Goal: Task Accomplishment & Management: Manage account settings

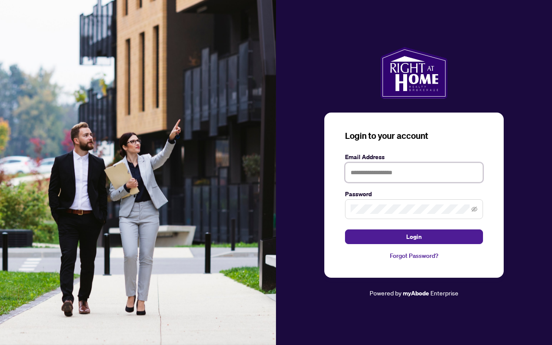
click at [370, 168] on input "text" at bounding box center [414, 172] width 138 height 20
type input "**********"
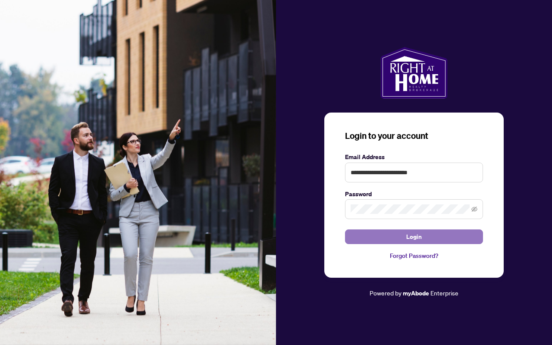
click at [411, 235] on span "Login" at bounding box center [414, 237] width 16 height 14
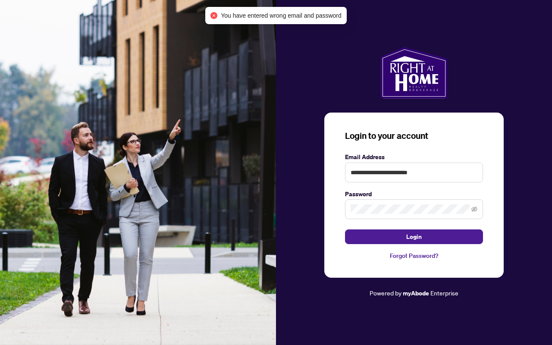
click at [403, 256] on link "Forgot Password?" at bounding box center [414, 255] width 138 height 9
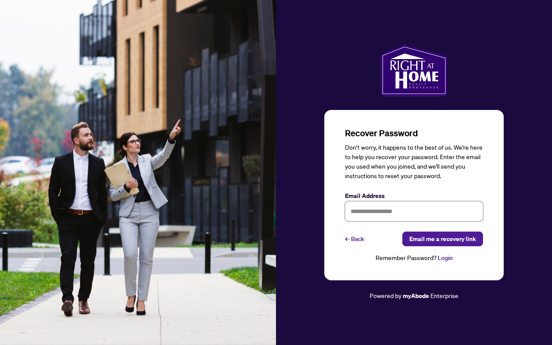
click at [380, 210] on input "text" at bounding box center [414, 211] width 138 height 20
type input "**********"
click at [433, 241] on span "Email me a recovery link" at bounding box center [442, 239] width 67 height 14
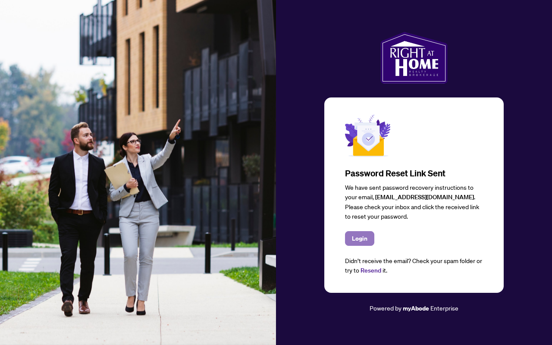
click at [364, 240] on span "Login" at bounding box center [360, 238] width 16 height 14
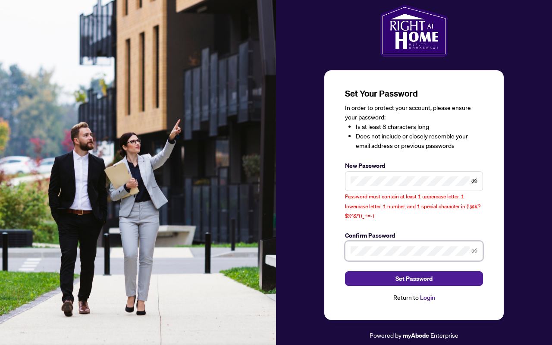
click at [473, 181] on icon "eye-invisible" at bounding box center [474, 181] width 6 height 6
click at [472, 256] on span at bounding box center [414, 251] width 138 height 20
click at [472, 248] on icon "eye-invisible" at bounding box center [474, 251] width 6 height 6
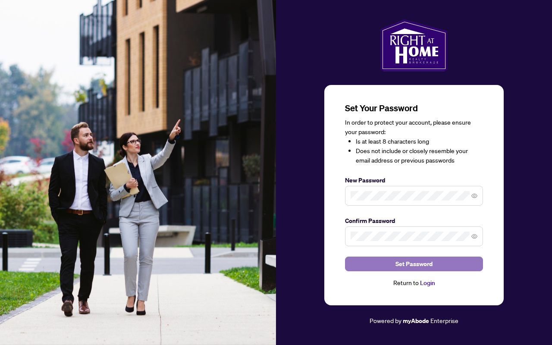
click at [427, 262] on span "Set Password" at bounding box center [413, 264] width 37 height 14
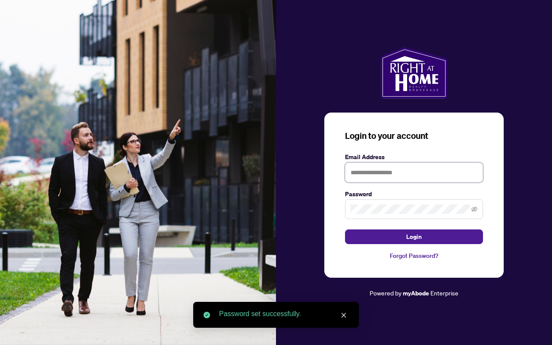
click at [399, 168] on input "text" at bounding box center [414, 172] width 138 height 20
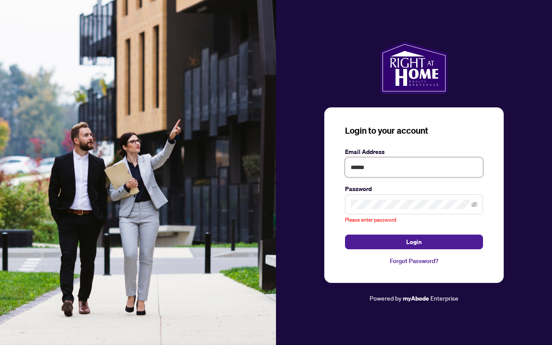
type input "**********"
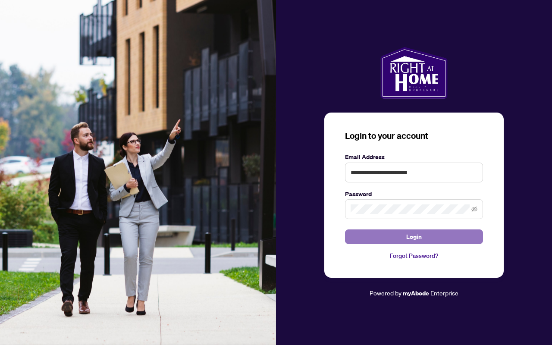
click at [424, 236] on button "Login" at bounding box center [414, 236] width 138 height 15
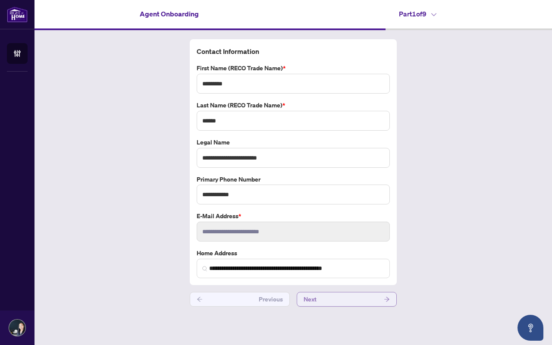
click at [367, 299] on button "Next" at bounding box center [347, 299] width 100 height 15
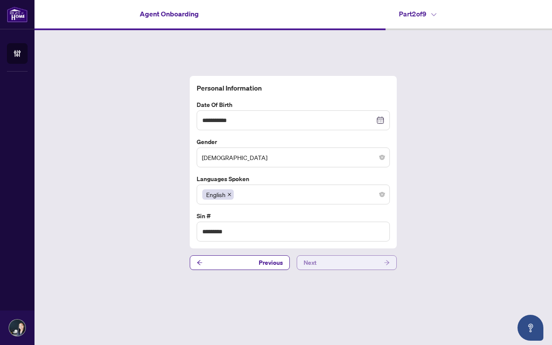
click at [384, 265] on icon "arrow-right" at bounding box center [387, 262] width 6 height 6
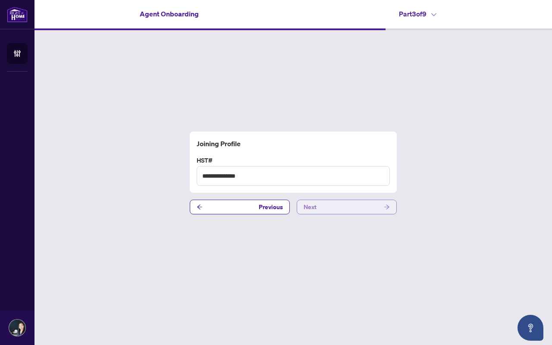
click at [369, 208] on button "Next" at bounding box center [347, 207] width 100 height 15
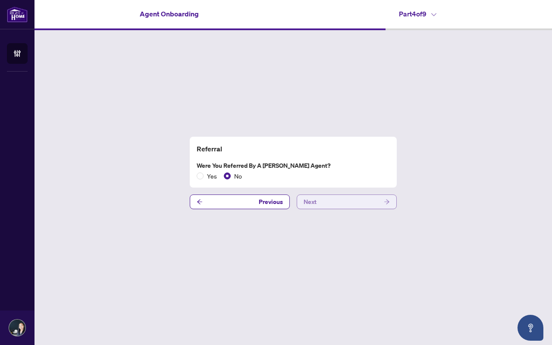
click at [349, 207] on button "Next" at bounding box center [347, 201] width 100 height 15
click at [355, 200] on button "Next" at bounding box center [347, 201] width 100 height 15
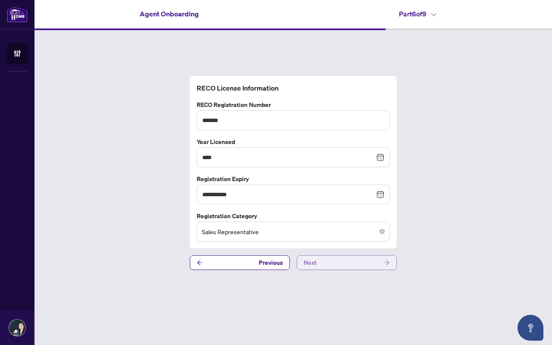
click at [346, 260] on button "Next" at bounding box center [347, 262] width 100 height 15
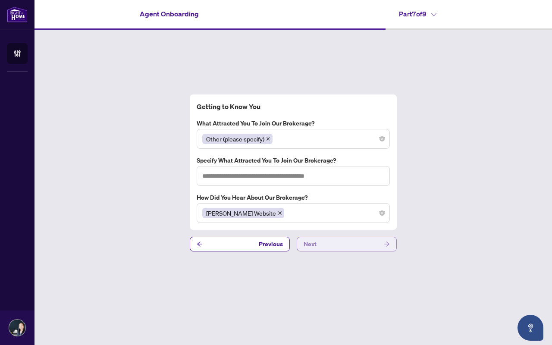
click at [320, 244] on button "Next" at bounding box center [347, 244] width 100 height 15
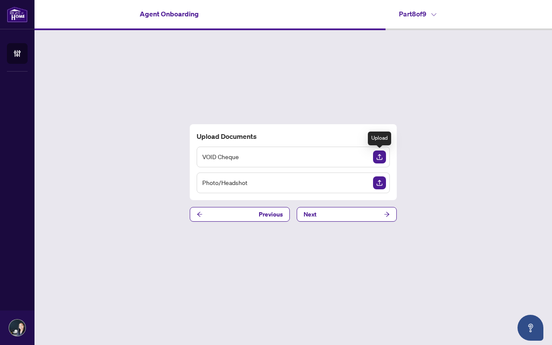
click at [381, 157] on img "Upload Document" at bounding box center [379, 156] width 13 height 13
click at [381, 181] on img "Upload Document" at bounding box center [379, 182] width 13 height 13
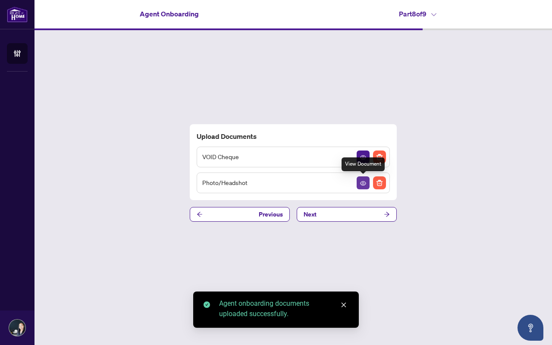
click at [363, 183] on icon "View Document" at bounding box center [363, 183] width 6 height 6
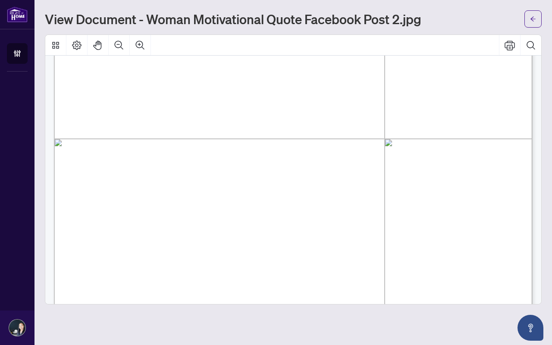
scroll to position [261, 0]
click at [530, 18] on icon "arrow-left" at bounding box center [533, 19] width 6 height 6
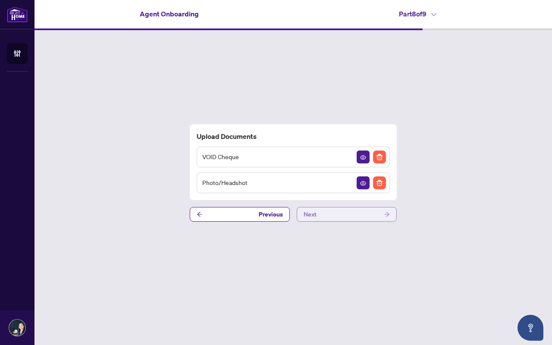
click at [339, 212] on button "Next" at bounding box center [347, 214] width 100 height 15
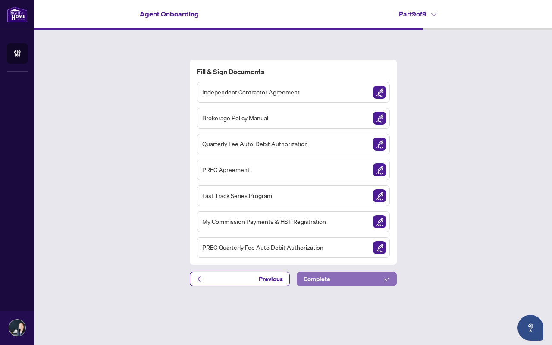
click at [362, 281] on button "Complete" at bounding box center [347, 279] width 100 height 15
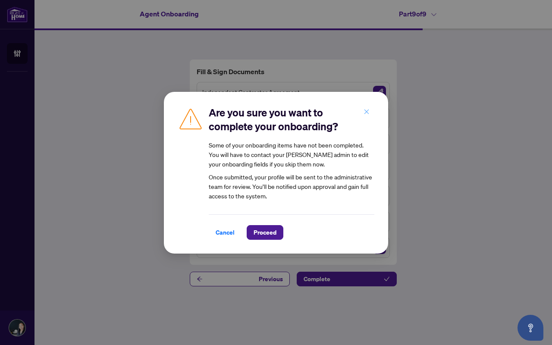
click at [367, 113] on icon "close" at bounding box center [366, 111] width 5 height 5
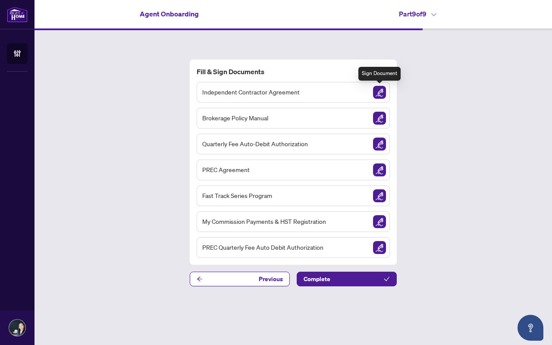
click at [384, 91] on img "Sign Document" at bounding box center [379, 92] width 13 height 13
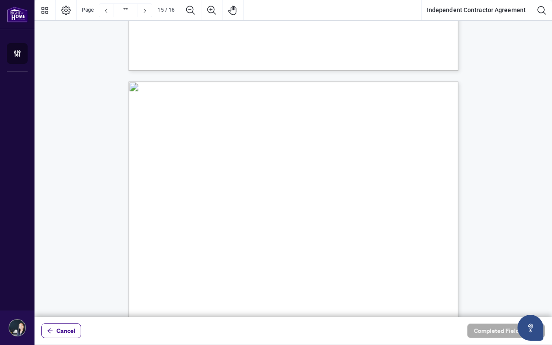
type input "**"
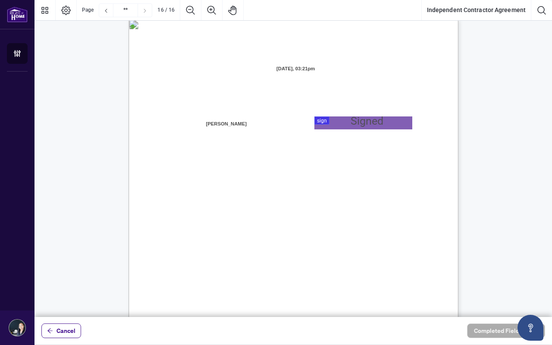
scroll to position [6570, 0]
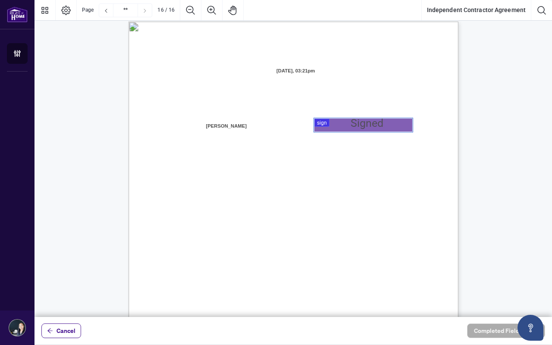
click at [325, 119] on div at bounding box center [292, 158] width 517 height 317
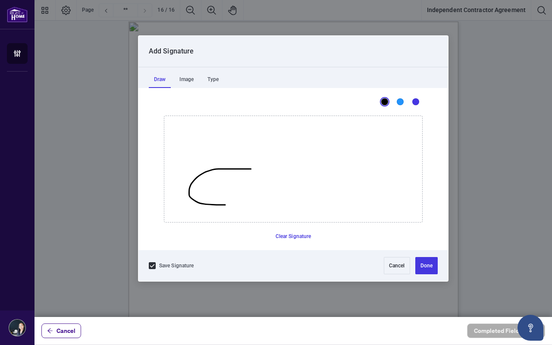
drag, startPoint x: 250, startPoint y: 169, endPoint x: 248, endPoint y: 198, distance: 29.9
click at [248, 198] on icon "Drawing canvas" at bounding box center [293, 169] width 258 height 106
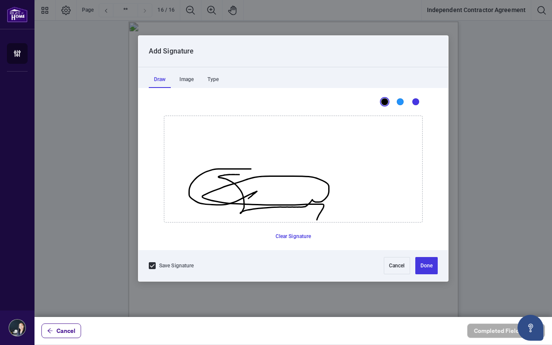
drag, startPoint x: 239, startPoint y: 174, endPoint x: 316, endPoint y: 219, distance: 89.8
click at [316, 219] on icon "Drawing canvas" at bounding box center [293, 169] width 258 height 106
click at [427, 261] on button "Done" at bounding box center [426, 265] width 22 height 17
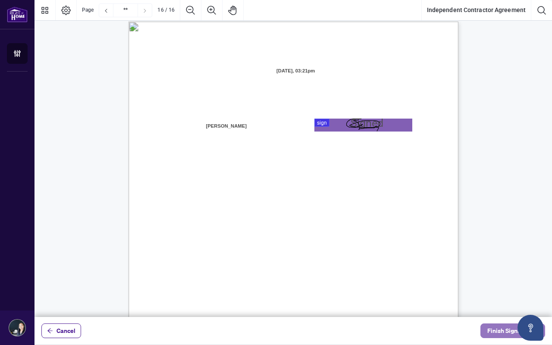
click at [501, 331] on span "Finish Signing" at bounding box center [506, 331] width 39 height 14
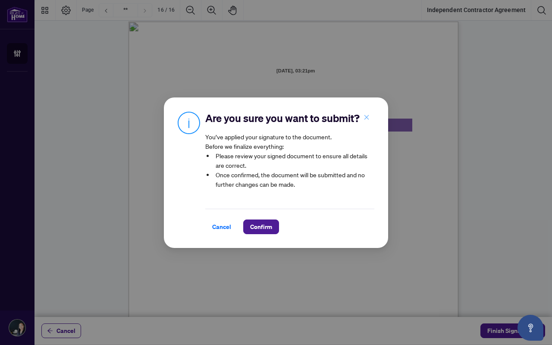
click at [366, 116] on icon "close" at bounding box center [366, 117] width 6 height 6
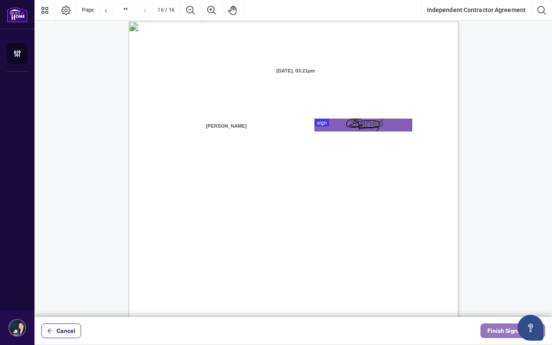
click at [500, 332] on span "Finish Signing" at bounding box center [506, 331] width 39 height 14
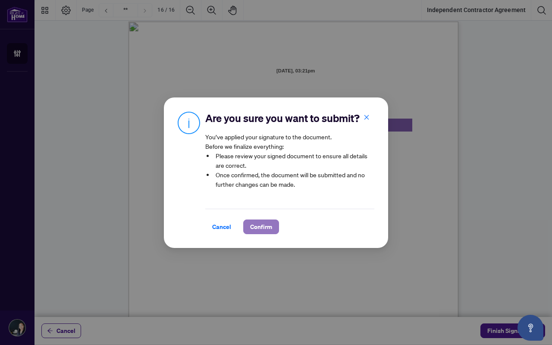
click at [265, 220] on span "Confirm" at bounding box center [261, 227] width 22 height 14
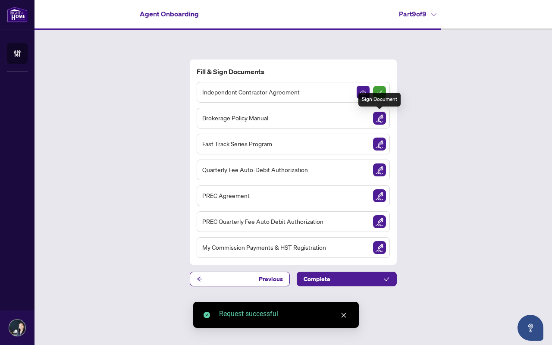
click at [378, 118] on img "Sign Document" at bounding box center [379, 118] width 13 height 13
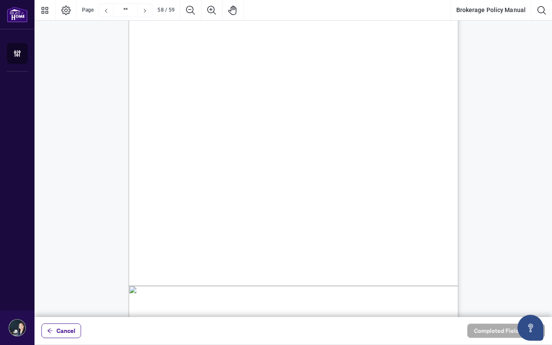
scroll to position [25521, 0]
type input "**"
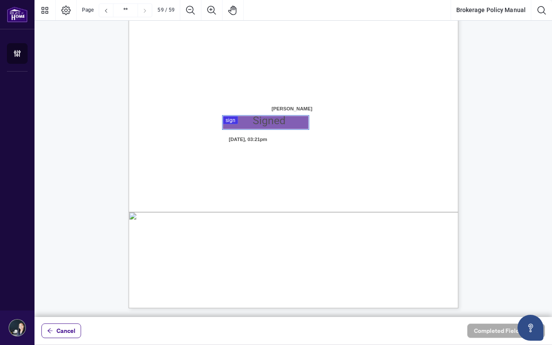
click at [258, 123] on div at bounding box center [292, 158] width 517 height 317
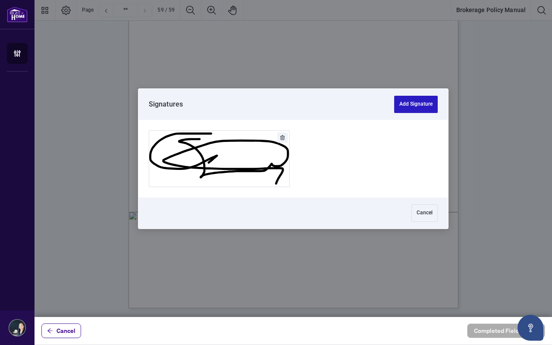
click at [408, 97] on button "Add Signature" at bounding box center [416, 104] width 44 height 17
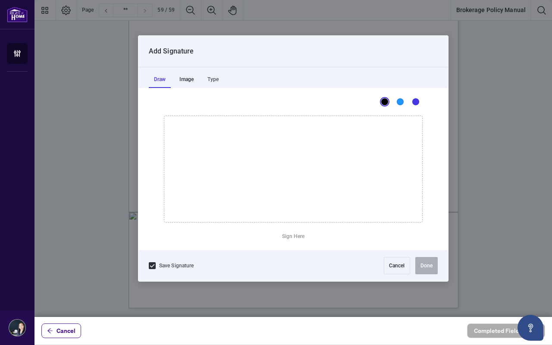
click at [188, 83] on div "Image" at bounding box center [186, 79] width 25 height 17
click at [211, 76] on div "Type" at bounding box center [213, 79] width 22 height 17
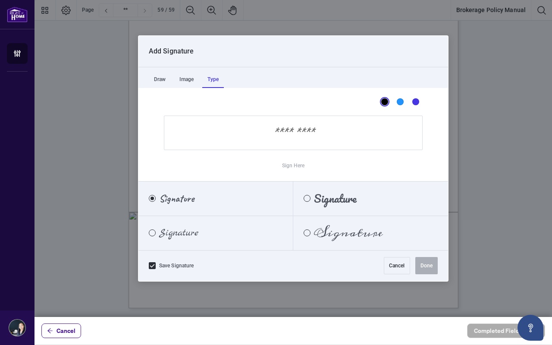
click at [355, 232] on span "Signature" at bounding box center [348, 232] width 69 height 9
click at [280, 134] on input "Sign Here" at bounding box center [293, 133] width 259 height 34
type input "*"
type input "*******"
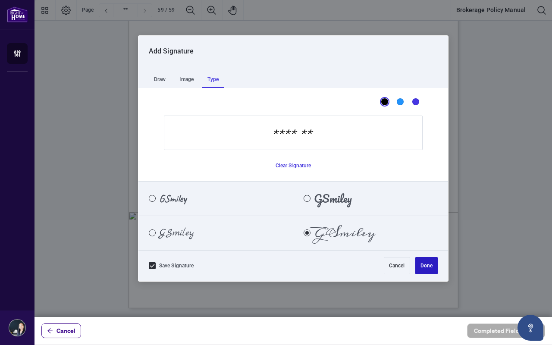
click at [424, 266] on button "Done" at bounding box center [426, 265] width 22 height 17
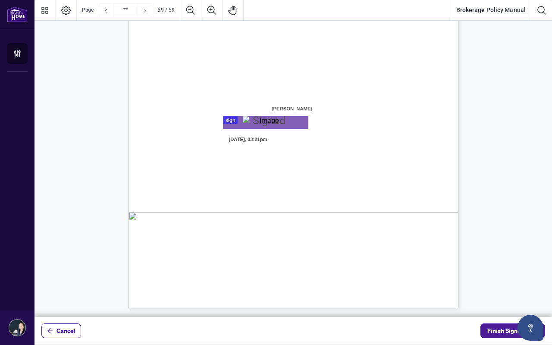
click at [258, 126] on div "Page 59" at bounding box center [265, 122] width 45 height 13
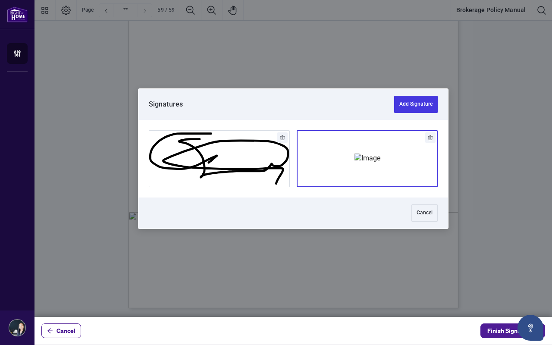
click at [380, 163] on img "Add Signature" at bounding box center [367, 157] width 26 height 9
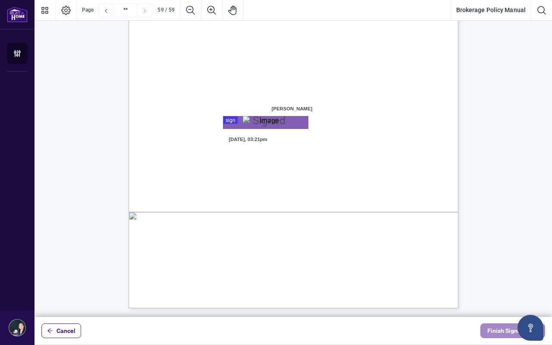
click at [495, 336] on span "Finish Signing" at bounding box center [506, 331] width 39 height 14
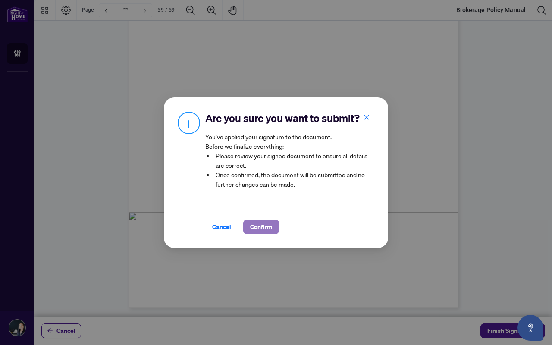
click at [264, 223] on span "Confirm" at bounding box center [261, 227] width 22 height 14
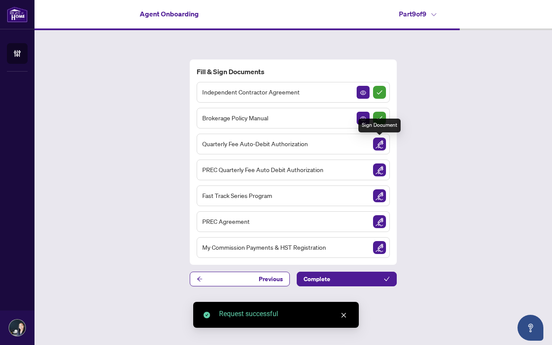
click at [381, 146] on img "Sign Document" at bounding box center [379, 143] width 13 height 13
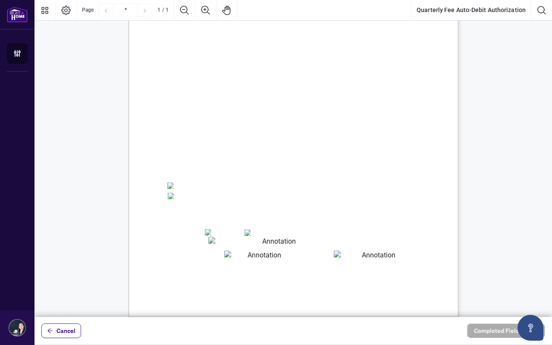
scroll to position [94, 0]
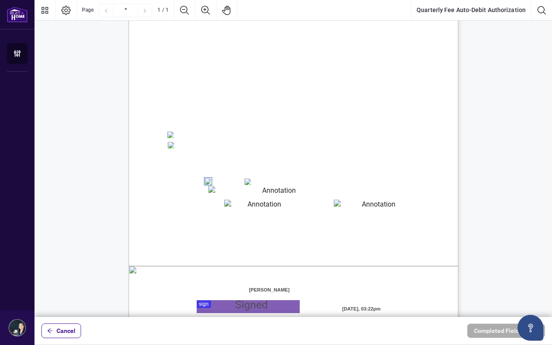
click at [222, 191] on textarea "01JYSH6N3QG8E1WFK6KJHV1ZM9" at bounding box center [275, 191] width 135 height 11
click at [221, 190] on textarea "01JYSH6N3QG8E1WFK6KJHV1ZM9" at bounding box center [275, 191] width 135 height 11
click at [226, 226] on span "Billing Authorization:" at bounding box center [197, 223] width 59 height 8
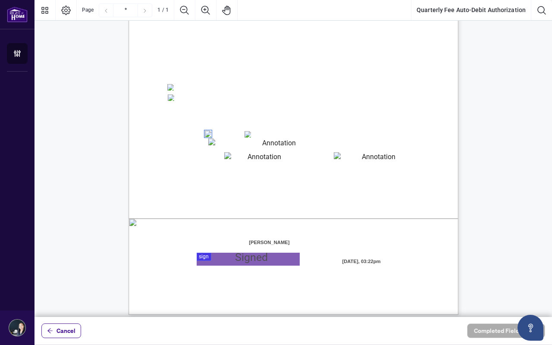
scroll to position [148, 0]
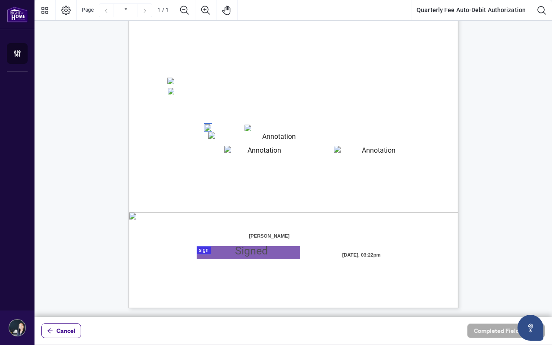
click at [206, 249] on div at bounding box center [292, 158] width 517 height 317
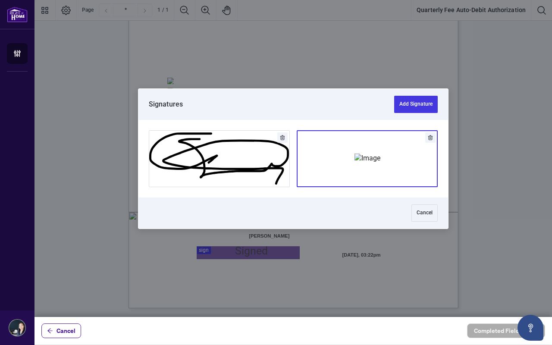
click at [354, 163] on img "Add Signature" at bounding box center [367, 157] width 26 height 9
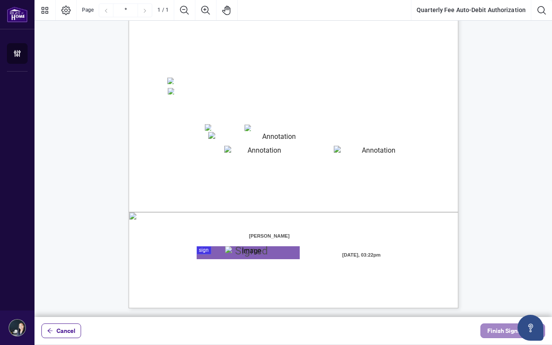
click at [493, 329] on span "Finish Signing" at bounding box center [506, 331] width 39 height 14
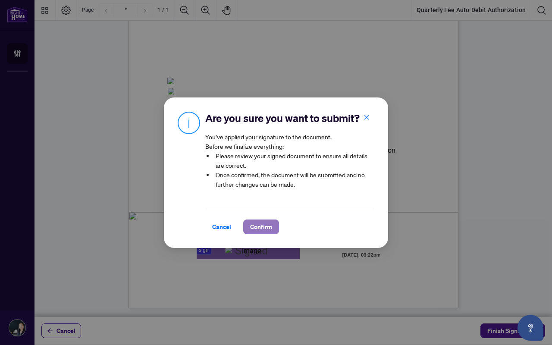
click at [261, 228] on span "Confirm" at bounding box center [261, 227] width 22 height 14
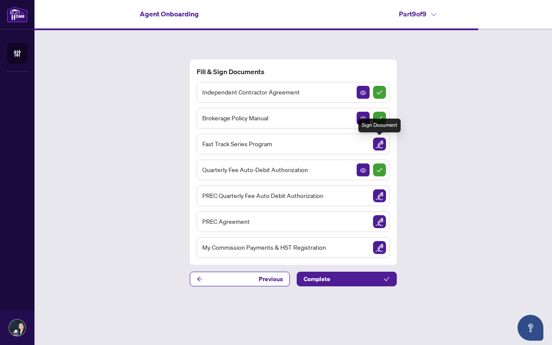
click at [381, 144] on img "Sign Document" at bounding box center [379, 143] width 13 height 13
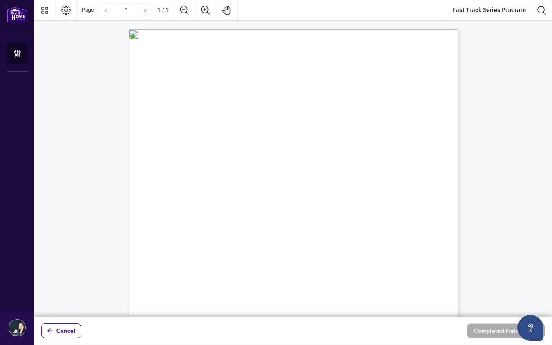
scroll to position [148, 0]
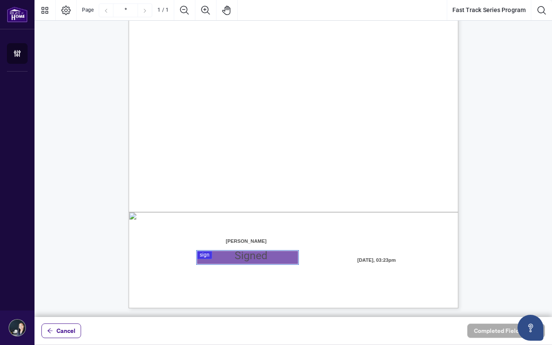
click at [205, 253] on div at bounding box center [292, 158] width 517 height 317
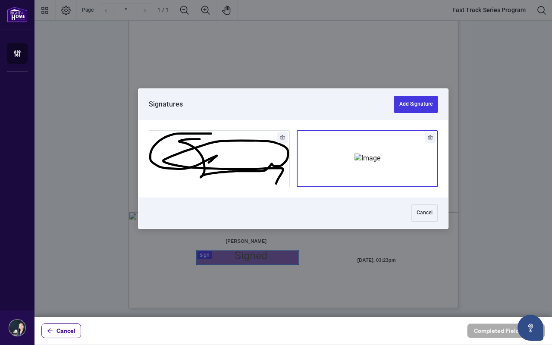
click at [380, 161] on img "Add Signature" at bounding box center [367, 157] width 26 height 9
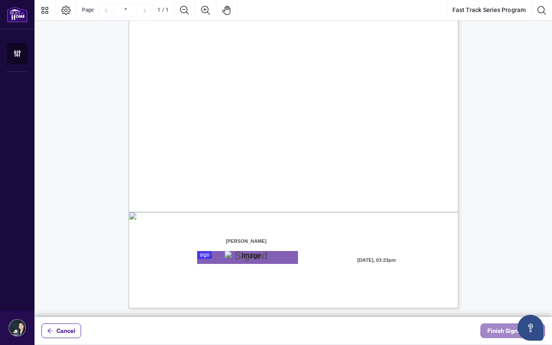
click at [496, 333] on span "Finish Signing" at bounding box center [506, 331] width 39 height 14
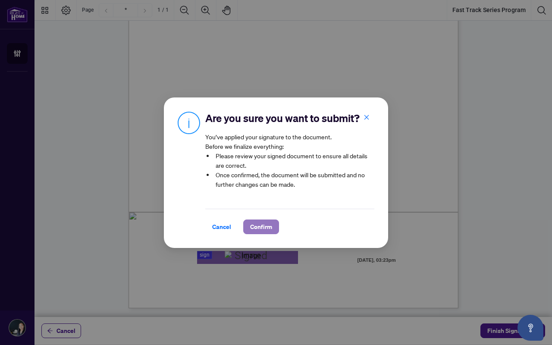
click at [275, 231] on button "Confirm" at bounding box center [261, 226] width 36 height 15
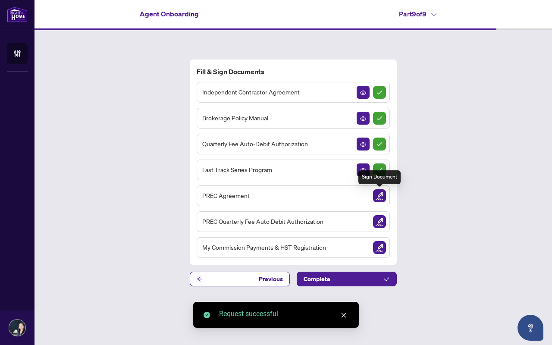
click at [382, 197] on img "Sign Document" at bounding box center [379, 195] width 13 height 13
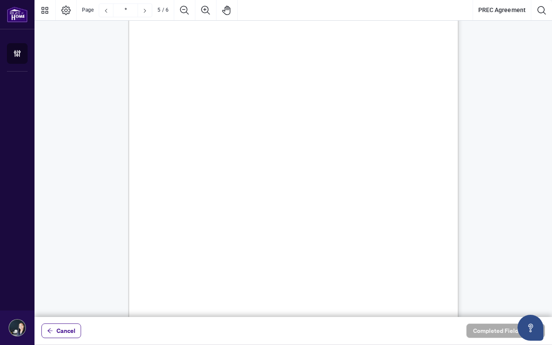
scroll to position [2335, 0]
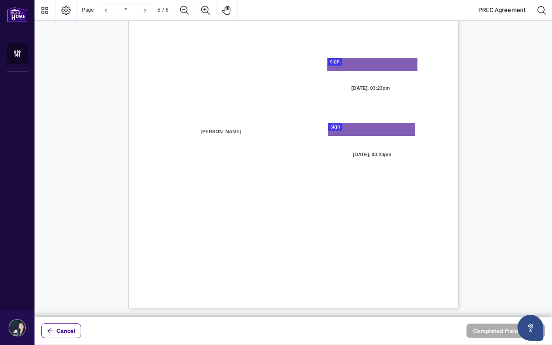
type input "*"
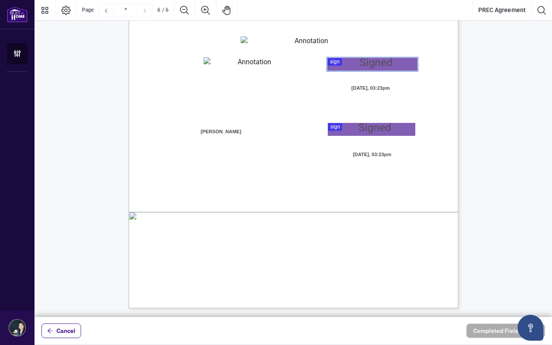
click at [333, 65] on div at bounding box center [292, 158] width 517 height 317
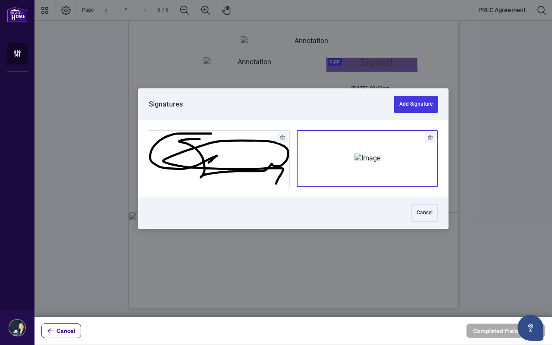
click at [354, 153] on img "Add Signature" at bounding box center [367, 157] width 26 height 9
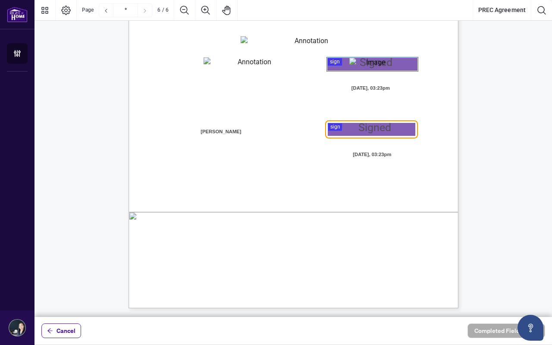
click at [335, 130] on div at bounding box center [292, 158] width 517 height 317
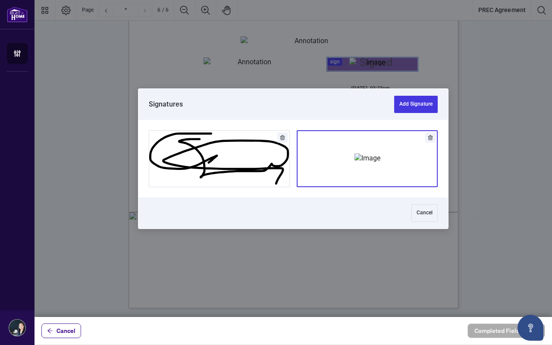
click at [372, 163] on img "Add Signature" at bounding box center [367, 157] width 26 height 9
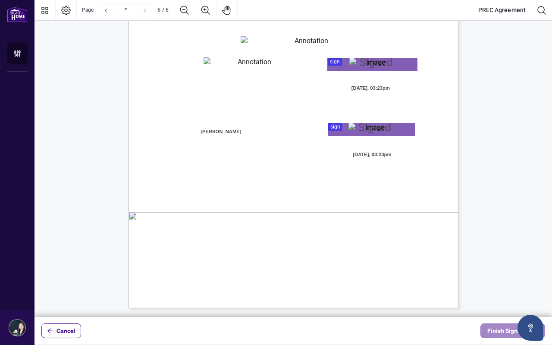
click at [499, 332] on span "Finish Signing" at bounding box center [506, 331] width 39 height 14
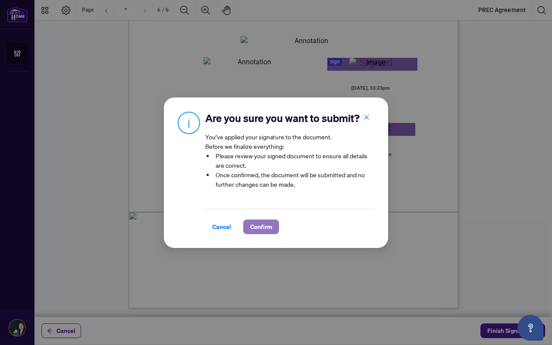
click at [268, 231] on span "Confirm" at bounding box center [261, 227] width 22 height 14
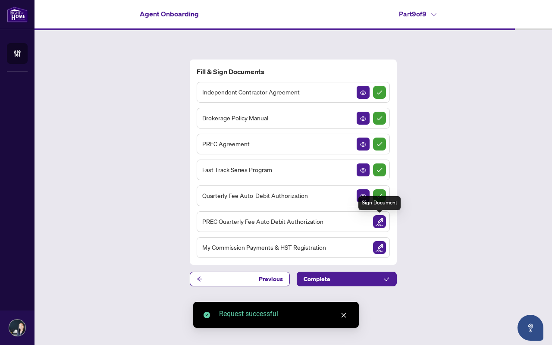
click at [379, 225] on img "Sign Document" at bounding box center [379, 221] width 13 height 13
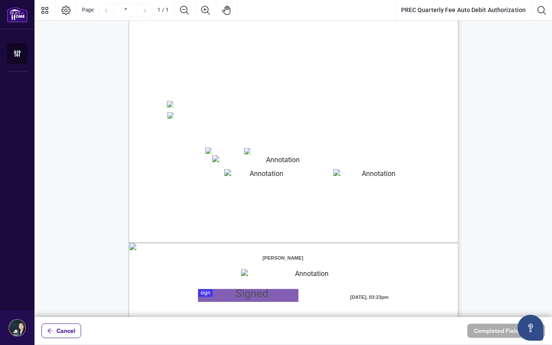
scroll to position [124, 0]
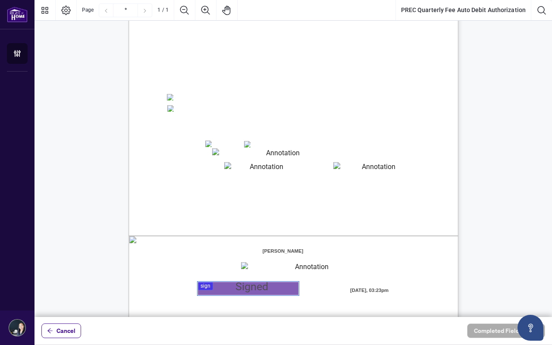
click at [208, 286] on div at bounding box center [292, 158] width 517 height 317
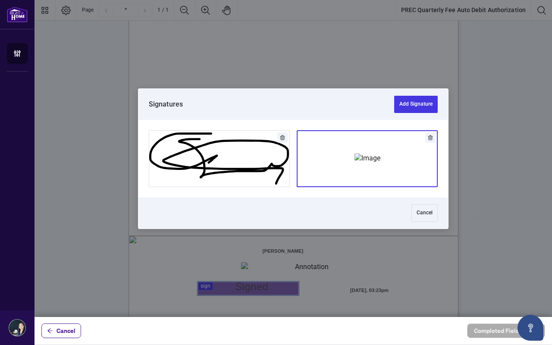
click at [380, 155] on img "Add Signature" at bounding box center [367, 157] width 26 height 9
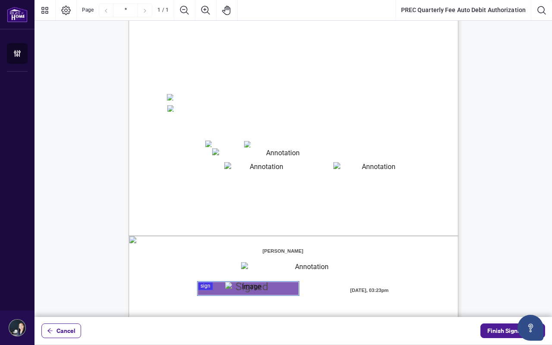
click at [379, 167] on textarea "01JYSJX6QRA9YJ41M6T98AKZQW" at bounding box center [374, 167] width 83 height 11
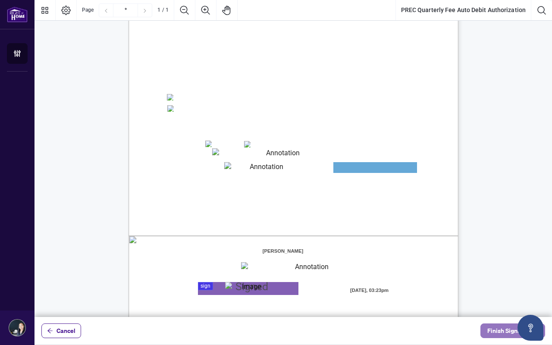
click at [500, 336] on span "Finish Signing" at bounding box center [506, 331] width 39 height 14
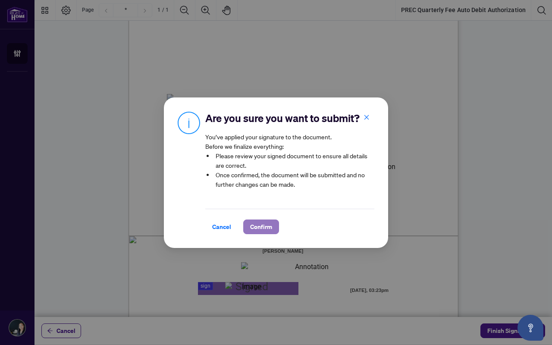
click at [269, 233] on span "Confirm" at bounding box center [261, 227] width 22 height 14
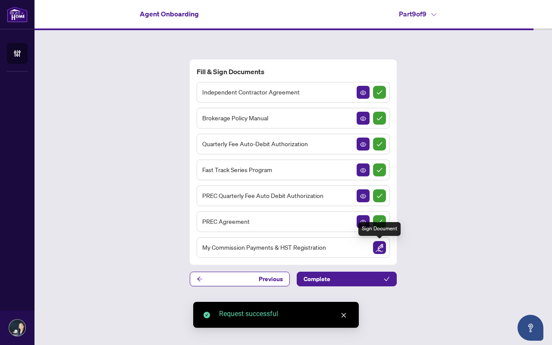
click at [380, 246] on img "Sign Document" at bounding box center [379, 247] width 13 height 13
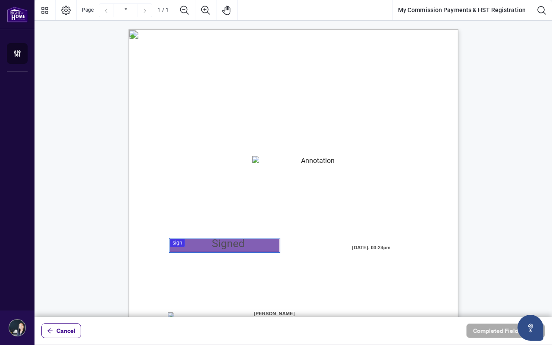
click at [215, 242] on div at bounding box center [292, 158] width 517 height 317
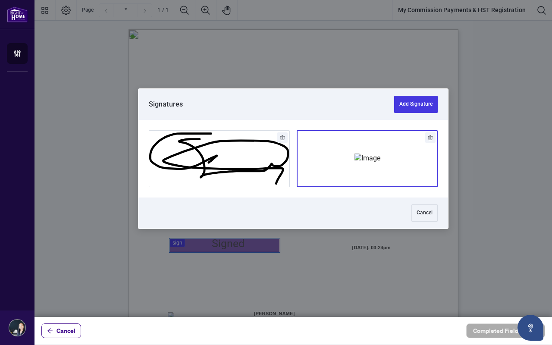
click at [354, 163] on img "Add Signature" at bounding box center [367, 157] width 26 height 9
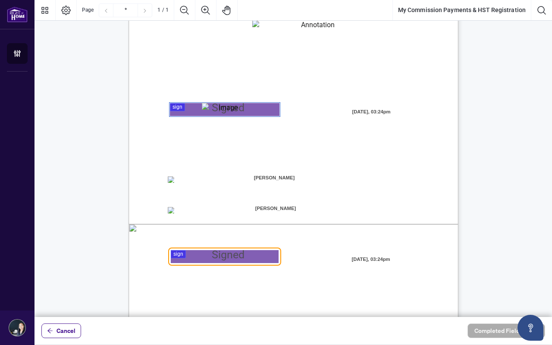
scroll to position [148, 0]
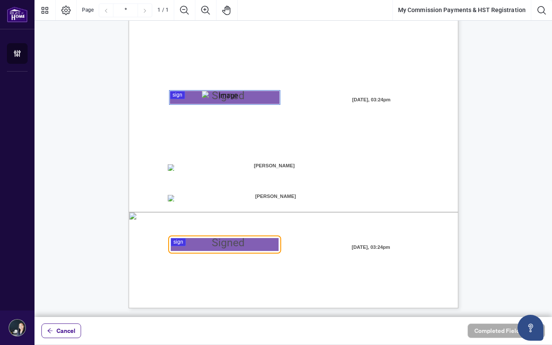
click at [237, 244] on div at bounding box center [292, 158] width 517 height 317
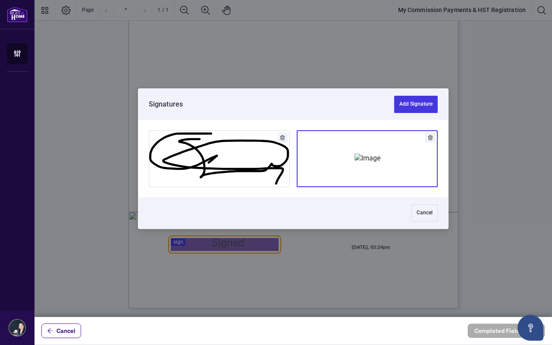
click at [354, 160] on img "Add Signature" at bounding box center [367, 157] width 26 height 9
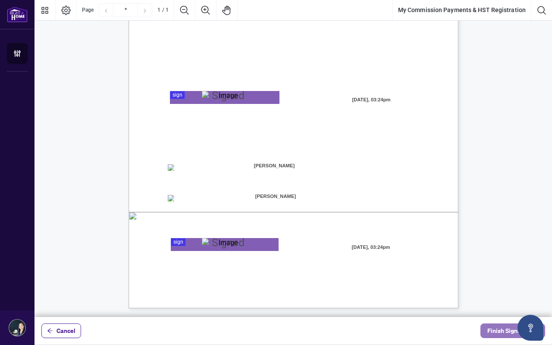
click at [494, 330] on span "Finish Signing" at bounding box center [506, 331] width 39 height 14
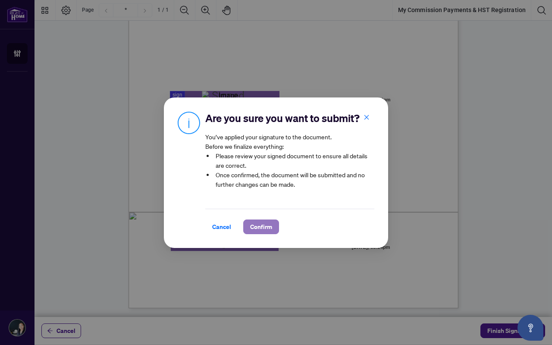
click at [268, 225] on span "Confirm" at bounding box center [261, 227] width 22 height 14
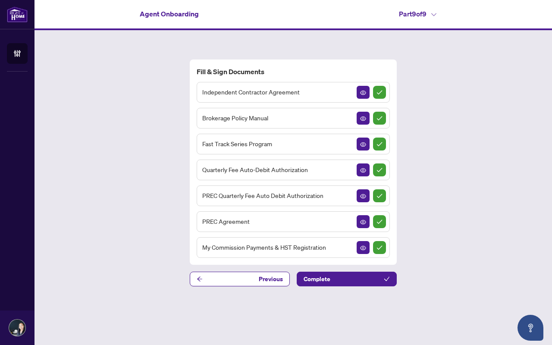
click at [263, 219] on div "PREC Agreement" at bounding box center [293, 221] width 193 height 21
click at [364, 223] on icon "View Document" at bounding box center [363, 222] width 6 height 6
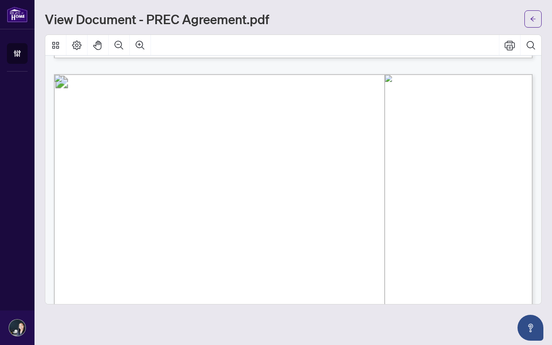
scroll to position [687, 0]
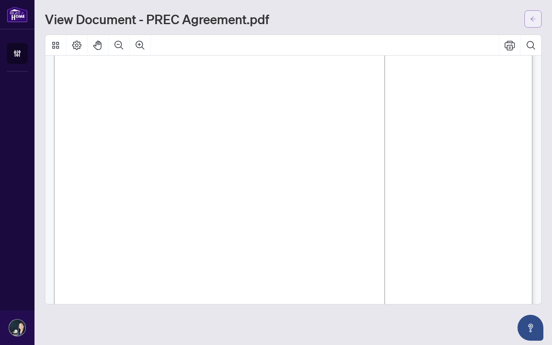
click at [532, 15] on span "button" at bounding box center [533, 19] width 6 height 14
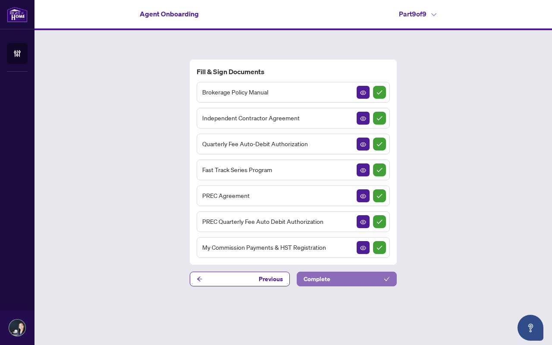
click at [365, 278] on button "Complete" at bounding box center [347, 279] width 100 height 15
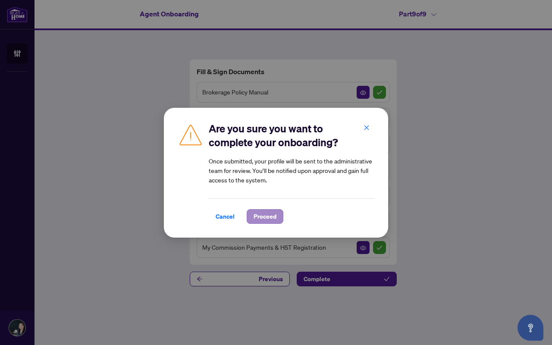
click at [272, 215] on span "Proceed" at bounding box center [264, 216] width 23 height 14
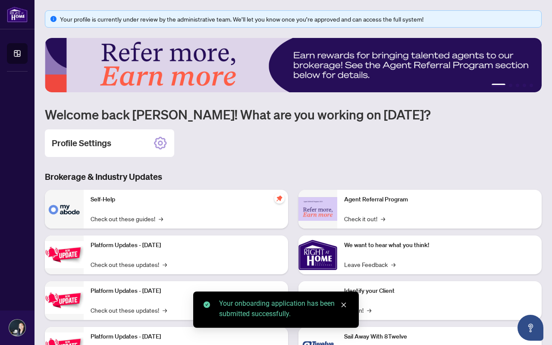
scroll to position [44, 0]
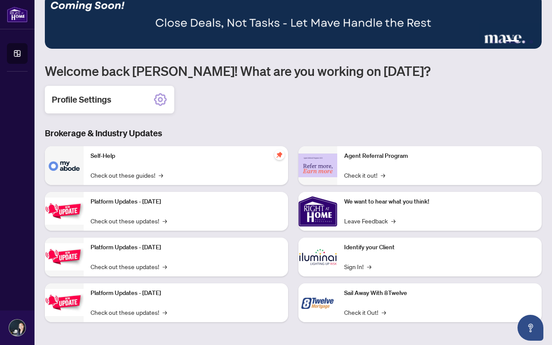
click at [157, 100] on icon at bounding box center [160, 100] width 14 height 14
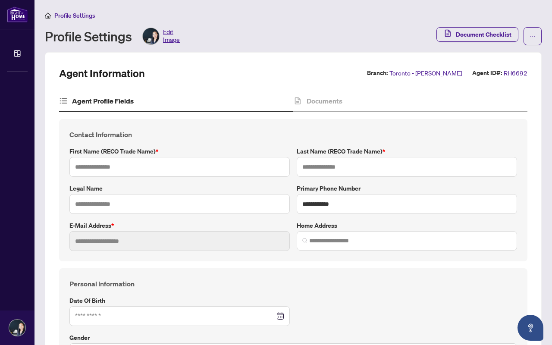
type input "*********"
type input "******"
type input "**********"
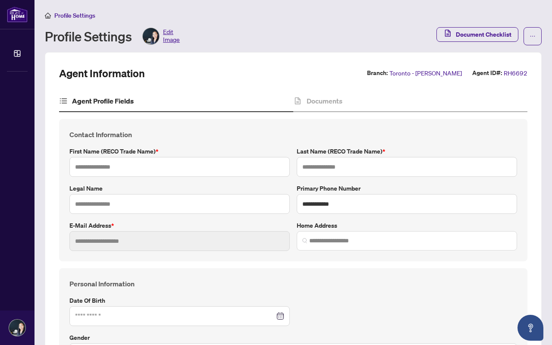
type input "*********"
type input "**********"
type input "*******"
type input "**********"
type input "****"
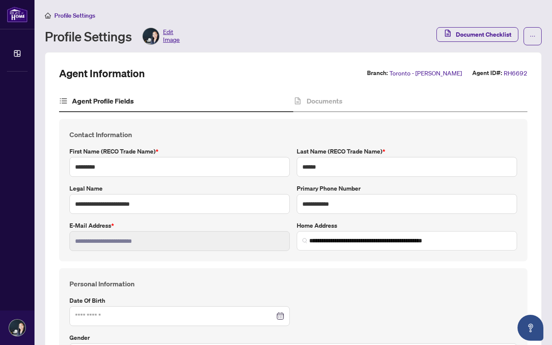
type input "**********"
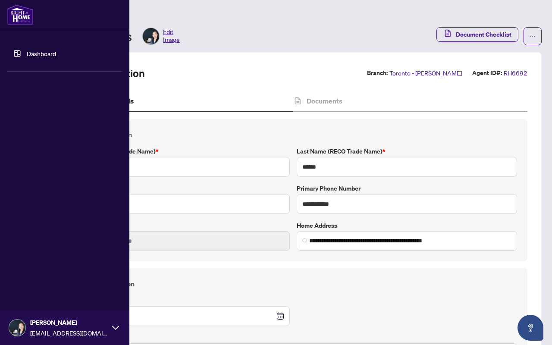
click at [29, 13] on img at bounding box center [20, 14] width 27 height 21
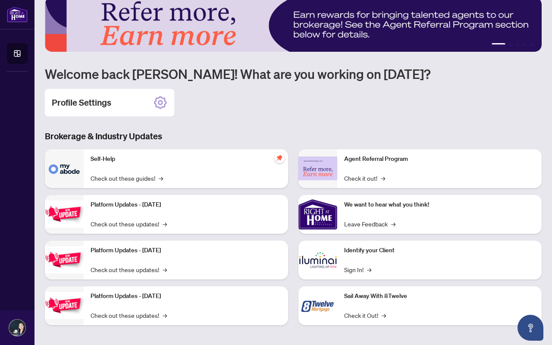
scroll to position [44, 0]
